Goal: Task Accomplishment & Management: Complete application form

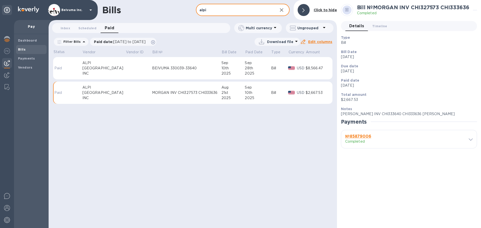
drag, startPoint x: 221, startPoint y: 10, endPoint x: 194, endPoint y: 12, distance: 26.6
click at [194, 12] on div "Bills alpi ​ Add bill Click to hide" at bounding box center [193, 10] width 288 height 20
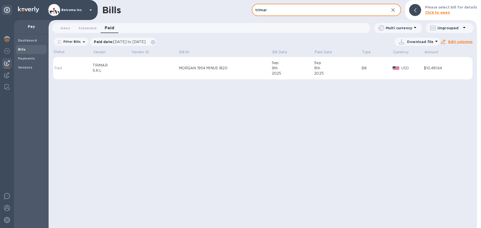
type input "trimar"
click at [219, 71] on div "MORGAN 1954 MINUS 1820" at bounding box center [225, 68] width 93 height 5
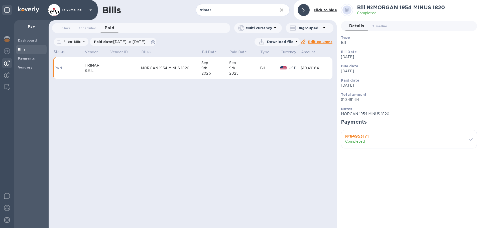
click at [24, 49] on b "Bills" at bounding box center [22, 50] width 8 height 4
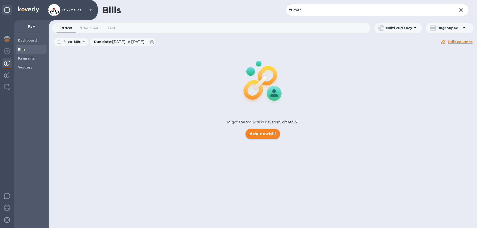
click at [266, 137] on span "Add new bill" at bounding box center [262, 134] width 26 height 6
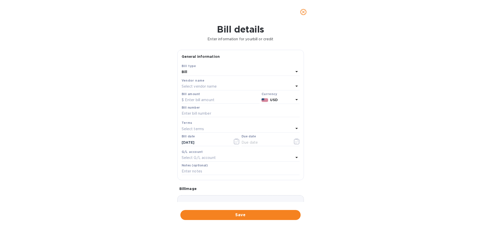
click at [215, 89] on p "Select vendor name" at bounding box center [199, 86] width 35 height 5
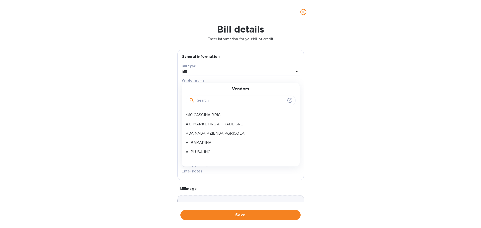
click at [213, 104] on input "text" at bounding box center [241, 101] width 88 height 8
type input "TRIMAR"
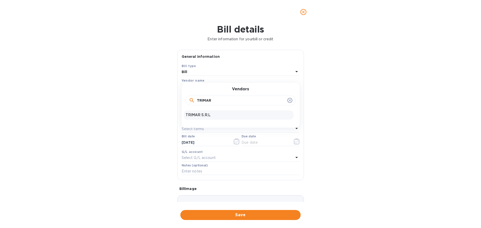
click at [206, 118] on p "TRIMAR S.R.L" at bounding box center [239, 114] width 106 height 5
click at [217, 104] on input "text" at bounding box center [221, 100] width 78 height 8
type input "985.72"
click at [211, 117] on input "text" at bounding box center [241, 114] width 118 height 8
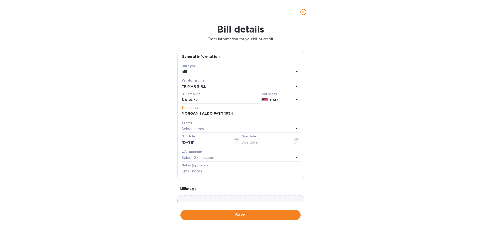
type input "MORGAN SALDO FATT 1954"
click at [338, 144] on div "Bill details Enter information for your bill or credit General information Save…" at bounding box center [240, 126] width 481 height 204
click at [295, 145] on icon "button" at bounding box center [297, 142] width 6 height 6
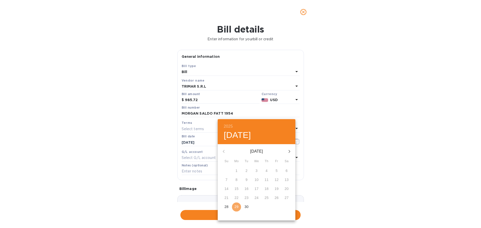
drag, startPoint x: 238, startPoint y: 211, endPoint x: 247, endPoint y: 205, distance: 10.6
click at [238, 209] on p "29" at bounding box center [236, 206] width 4 height 5
type input "[DATE]"
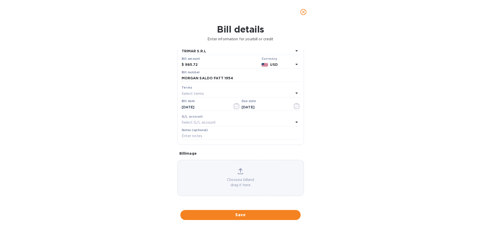
scroll to position [74, 0]
drag, startPoint x: 238, startPoint y: 62, endPoint x: 180, endPoint y: 65, distance: 57.9
click at [181, 70] on div "Bill number [PERSON_NAME] SALDO FATT 1954" at bounding box center [241, 77] width 120 height 15
click at [205, 136] on input "text" at bounding box center [241, 137] width 118 height 8
paste input "MORGAN SALDO FATT 1954"
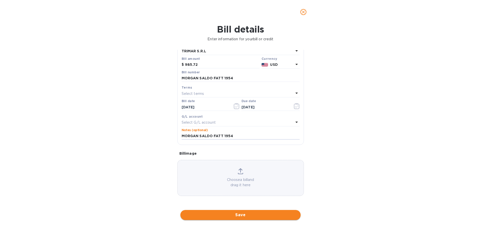
type input "MORGAN SALDO FATT 1954"
click at [245, 217] on span "Save" at bounding box center [240, 215] width 112 height 6
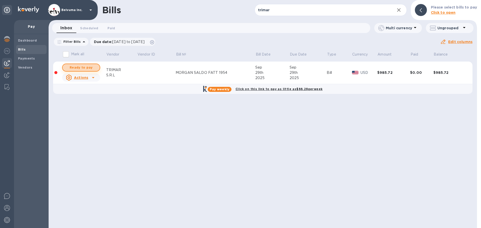
click at [88, 71] on span "Ready to pay" at bounding box center [81, 68] width 29 height 6
checkbox input "true"
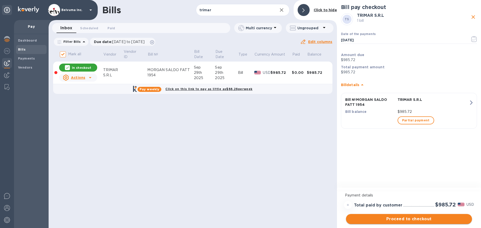
click at [417, 219] on span "Proceed to checkout" at bounding box center [409, 219] width 118 height 6
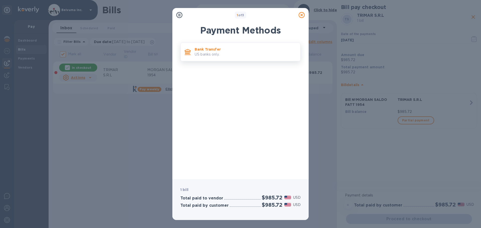
click at [217, 57] on p "US banks only." at bounding box center [246, 54] width 102 height 5
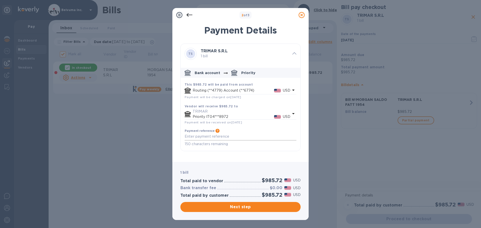
click at [204, 139] on textarea "default-method" at bounding box center [241, 137] width 112 height 4
paste textarea "MORGAN SALDO FATT 1954"
type textarea "MORGAN SALDO FATT 1954"
click at [245, 209] on span "Next step" at bounding box center [240, 207] width 112 height 6
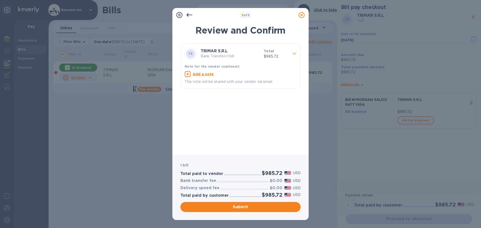
click at [203, 76] on u "Add a note" at bounding box center [203, 74] width 21 height 4
click at [200, 77] on textarea at bounding box center [237, 75] width 104 height 4
paste textarea "MORGAN SALDO FATT 1954"
type textarea "MORGAN SALDO FATT 1954"
click at [238, 110] on div "TS TRIMAR S.R.L Bank Transfer • 1 bill Total $985.72 Note for the vendor (optio…" at bounding box center [240, 97] width 120 height 107
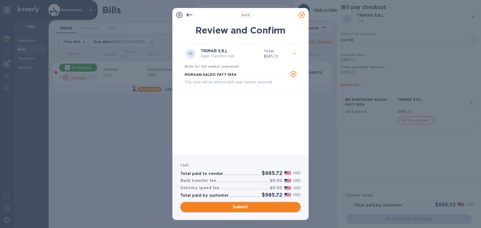
click at [243, 210] on span "Submit" at bounding box center [240, 207] width 112 height 6
